Goal: Information Seeking & Learning: Understand process/instructions

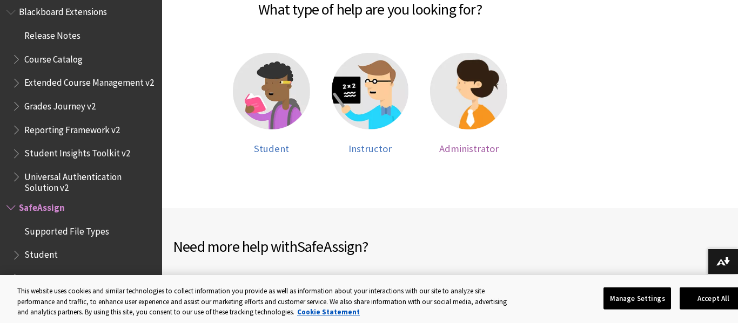
scroll to position [261, 0]
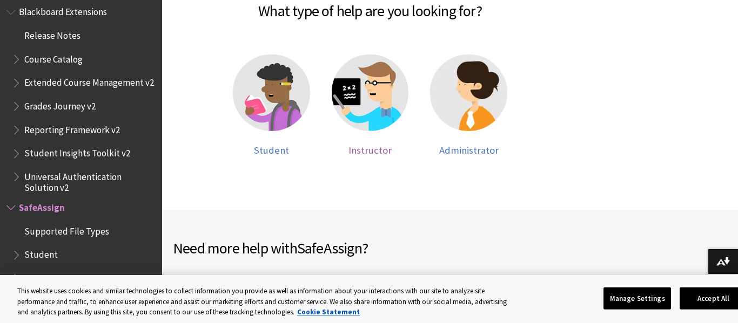
click at [385, 113] on img at bounding box center [370, 93] width 77 height 77
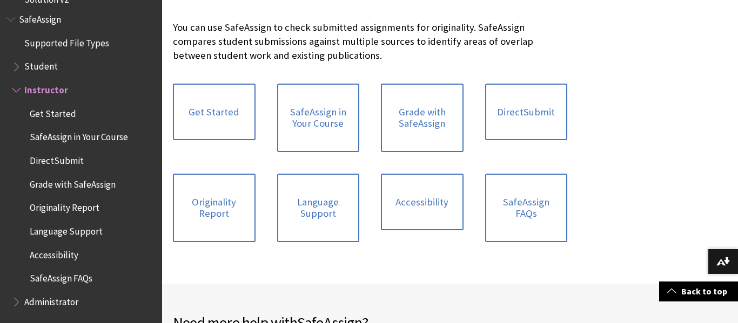
scroll to position [243, 0]
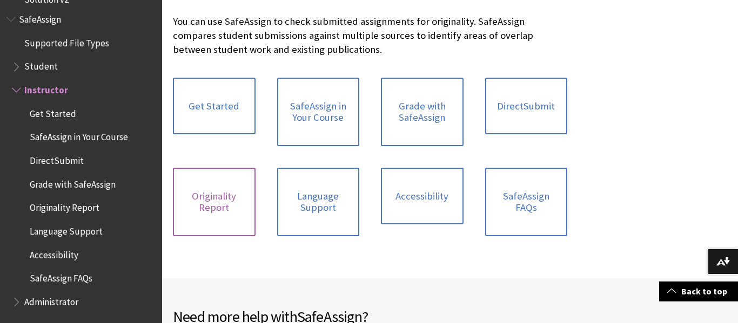
click at [219, 191] on link "Originality Report" at bounding box center [214, 202] width 83 height 69
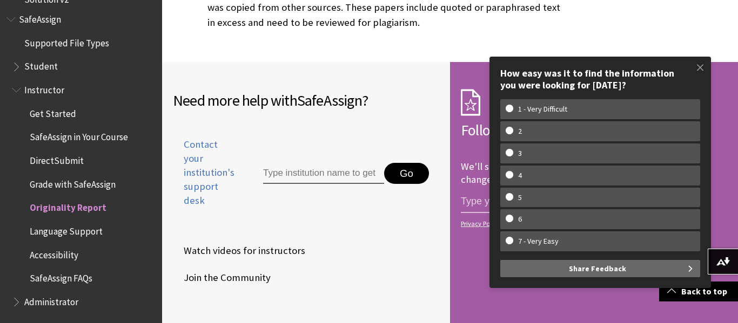
scroll to position [3706, 0]
